Goal: Use online tool/utility: Utilize a website feature to perform a specific function

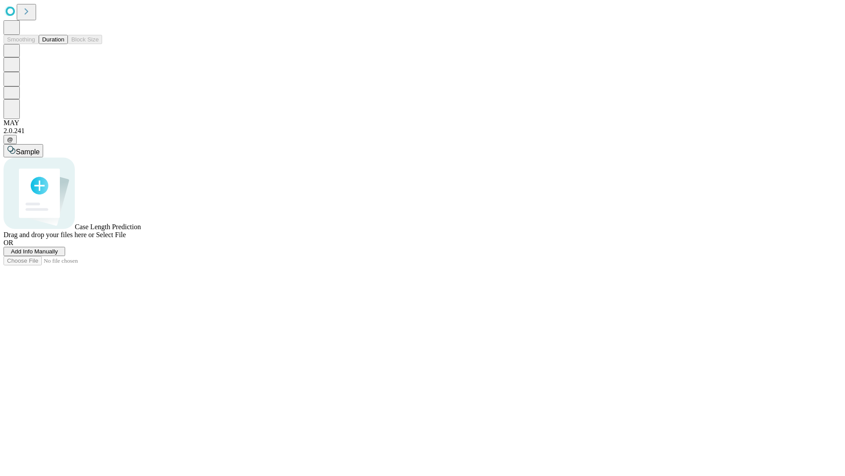
click at [64, 44] on button "Duration" at bounding box center [53, 39] width 29 height 9
click at [58, 255] on span "Add Info Manually" at bounding box center [34, 251] width 47 height 7
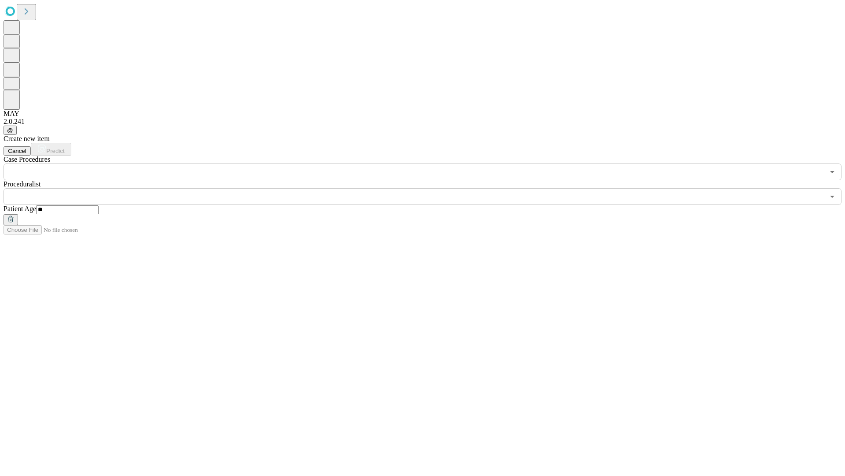
type input "**"
click at [429, 188] on input "text" at bounding box center [414, 196] width 821 height 17
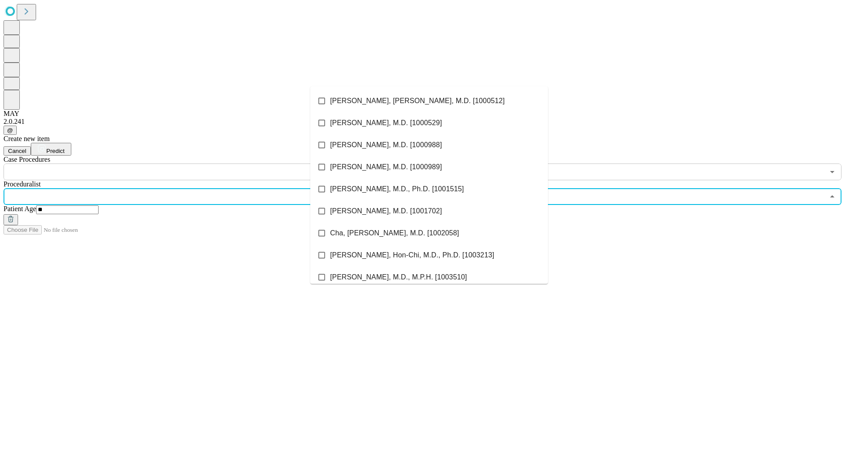
click at [429, 101] on li "[PERSON_NAME], [PERSON_NAME], M.D. [1000512]" at bounding box center [429, 101] width 238 height 22
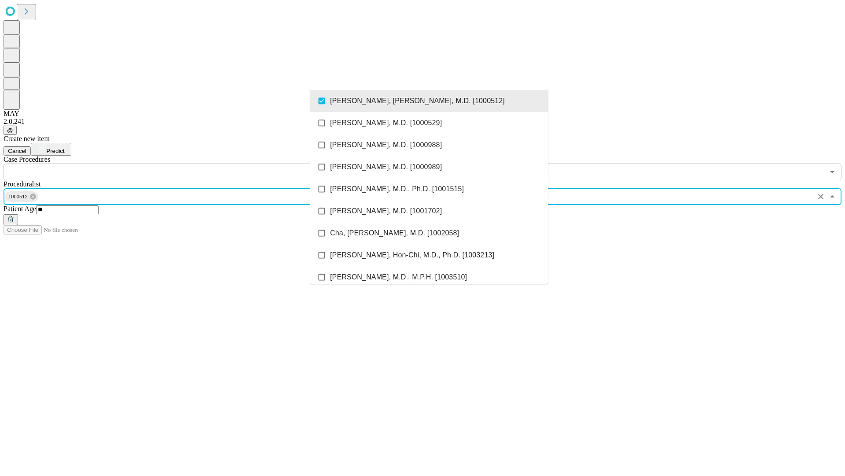
click at [185, 163] on input "text" at bounding box center [414, 171] width 821 height 17
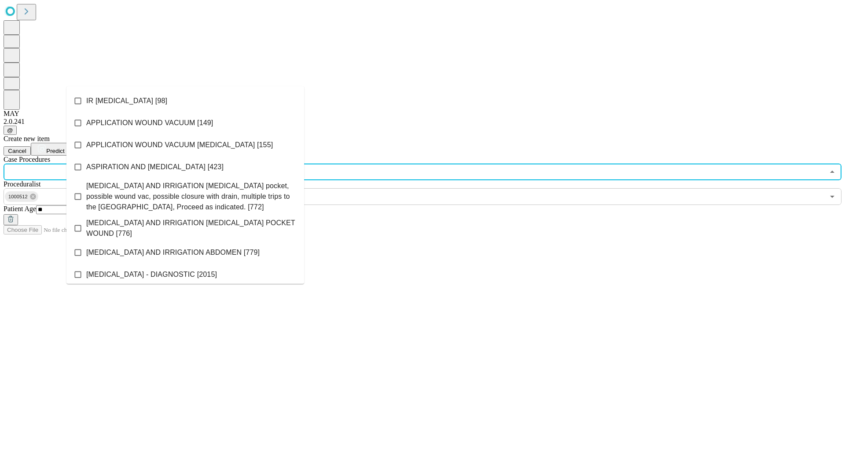
click at [185, 101] on li "IR [MEDICAL_DATA] [98]" at bounding box center [185, 101] width 238 height 22
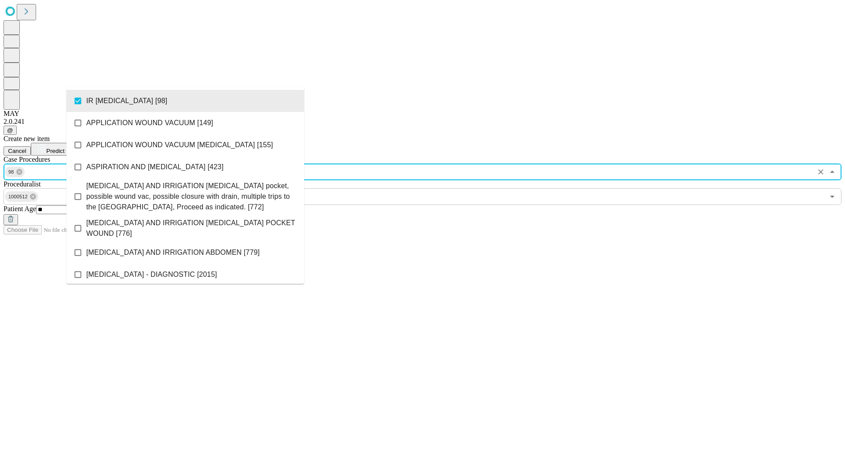
click at [64, 148] on span "Predict" at bounding box center [55, 151] width 18 height 7
